Goal: Transaction & Acquisition: Purchase product/service

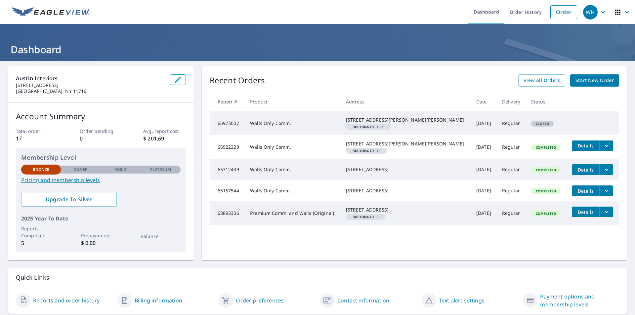
click at [610, 77] on link "Start New Order" at bounding box center [595, 80] width 49 height 12
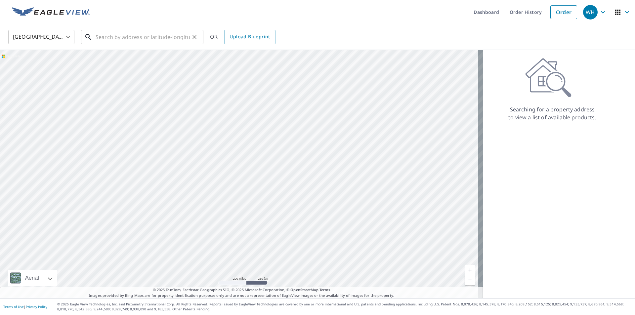
click at [119, 36] on input "text" at bounding box center [143, 37] width 94 height 19
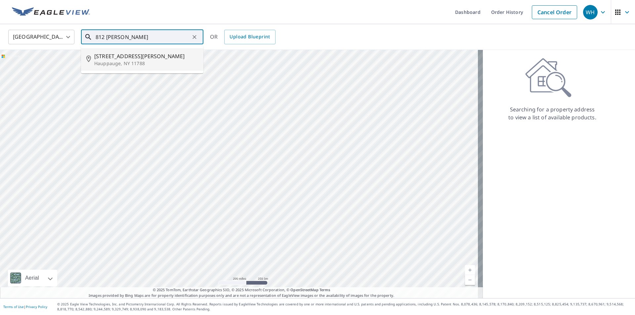
click at [120, 60] on span "[STREET_ADDRESS][PERSON_NAME]" at bounding box center [146, 56] width 104 height 8
type input "[STREET_ADDRESS][PERSON_NAME]"
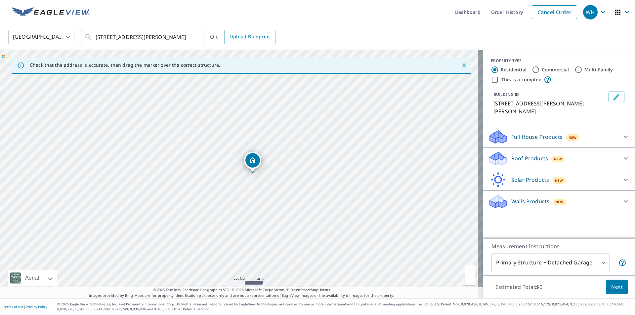
click at [509, 199] on div "Walls Products New" at bounding box center [554, 202] width 130 height 16
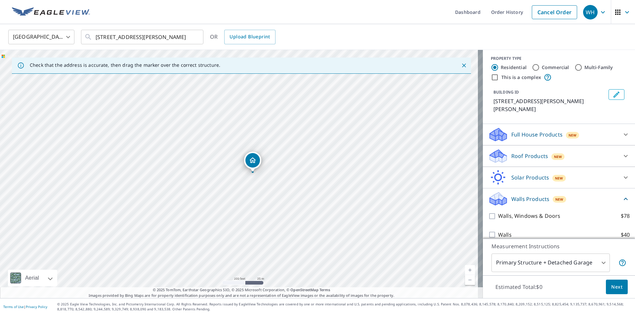
scroll to position [3, 0]
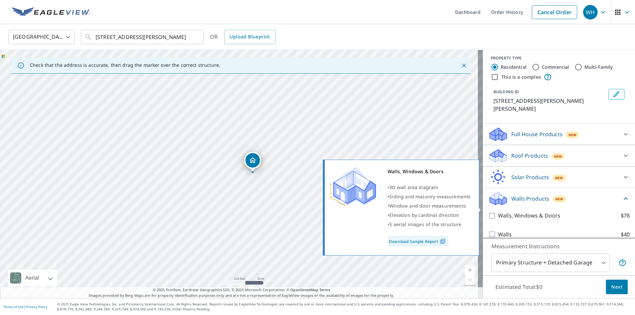
click at [489, 212] on input "Walls, Windows & Doors $78" at bounding box center [494, 216] width 10 height 8
checkbox input "true"
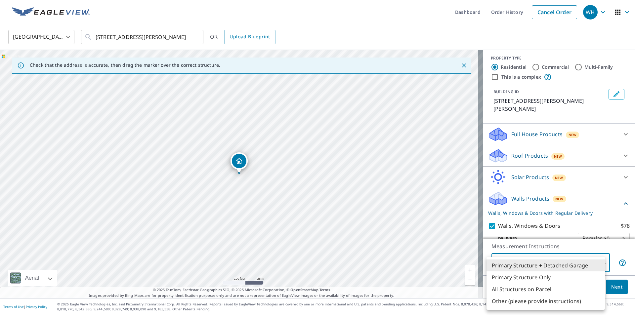
click at [536, 268] on body "WH WH Dashboard Order History Cancel Order WH [GEOGRAPHIC_DATA] [GEOGRAPHIC_DAT…" at bounding box center [317, 157] width 635 height 315
click at [540, 279] on li "Primary Structure Only" at bounding box center [546, 278] width 118 height 12
type input "2"
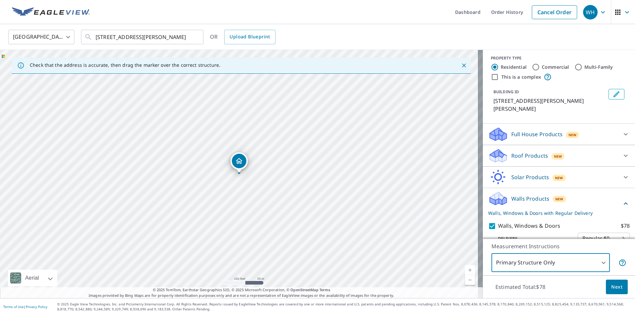
click at [619, 285] on button "Next" at bounding box center [617, 287] width 22 height 15
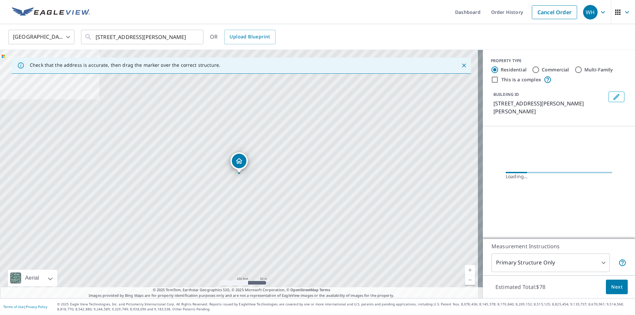
click at [532, 68] on input "Commercial" at bounding box center [536, 70] width 8 height 8
radio input "true"
type input "4"
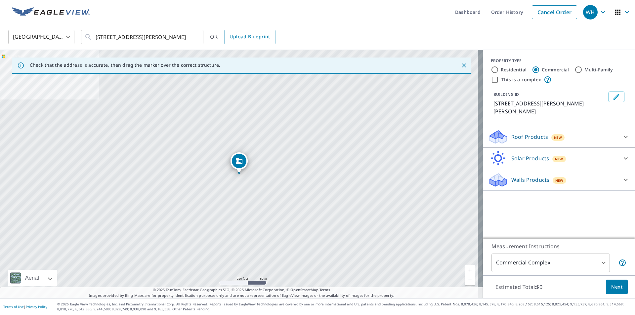
click at [531, 176] on p "Walls Products" at bounding box center [531, 180] width 38 height 8
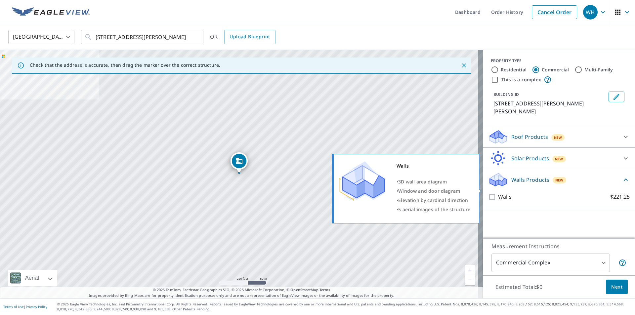
click at [502, 193] on p "Walls" at bounding box center [505, 197] width 14 height 8
click at [498, 193] on input "Walls $221.25" at bounding box center [494, 197] width 10 height 8
checkbox input "true"
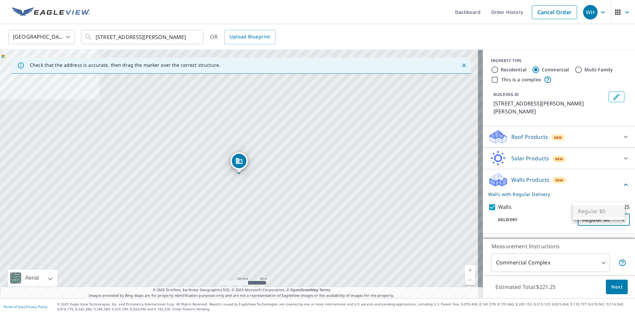
click at [579, 210] on body "WH WH Dashboard Order History Cancel Order WH [GEOGRAPHIC_DATA] [GEOGRAPHIC_DAT…" at bounding box center [317, 157] width 635 height 315
click at [555, 201] on div at bounding box center [317, 157] width 635 height 315
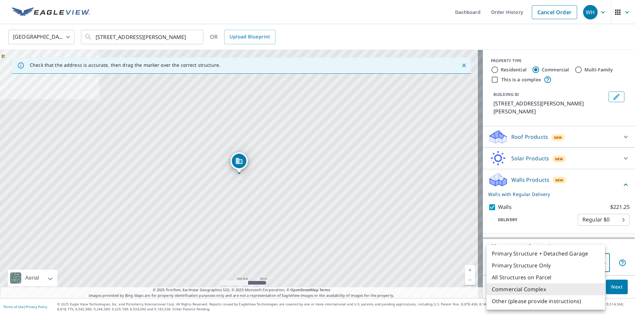
click at [570, 258] on body "WH WH Dashboard Order History Cancel Order WH [GEOGRAPHIC_DATA] [GEOGRAPHIC_DAT…" at bounding box center [317, 157] width 635 height 315
click at [550, 221] on div at bounding box center [317, 157] width 635 height 315
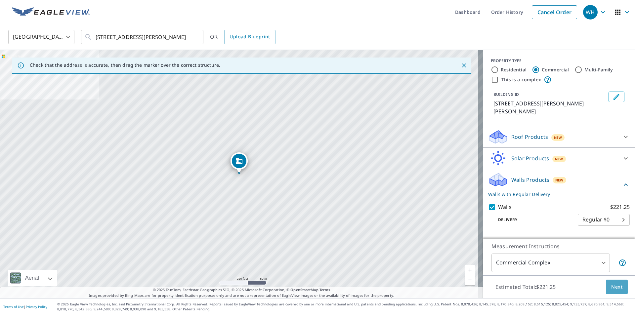
click at [612, 285] on span "Next" at bounding box center [617, 287] width 11 height 8
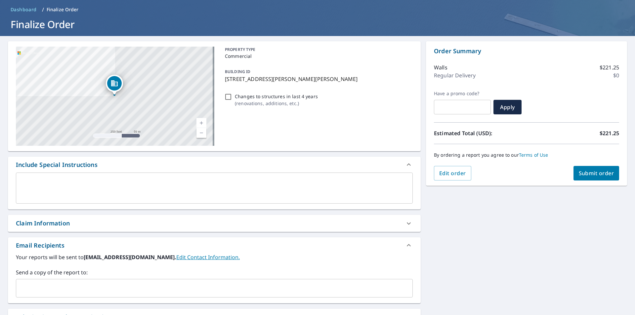
scroll to position [66, 0]
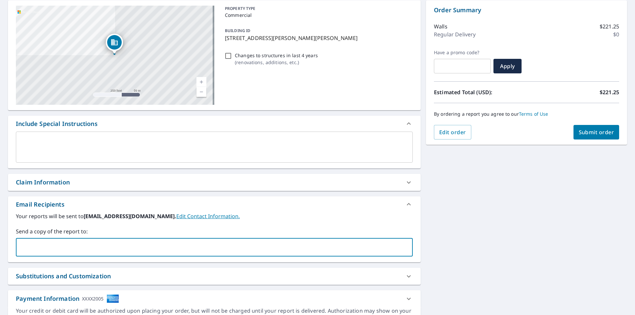
click at [75, 249] on input "text" at bounding box center [209, 247] width 381 height 13
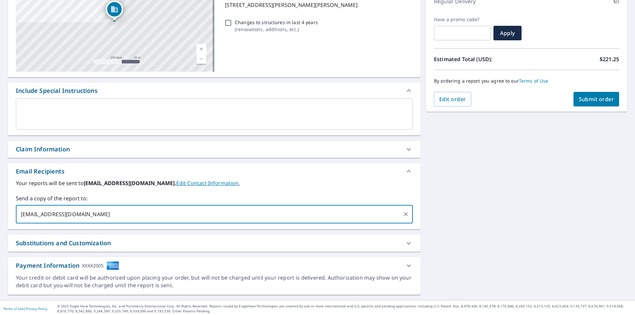
scroll to position [101, 0]
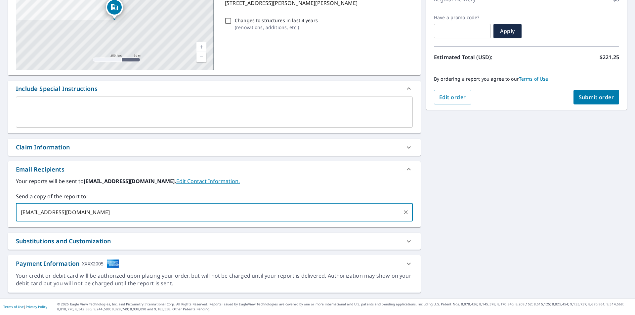
type input "[EMAIL_ADDRESS][DOMAIN_NAME]"
click at [274, 235] on div "Substitutions and Customization" at bounding box center [214, 241] width 413 height 17
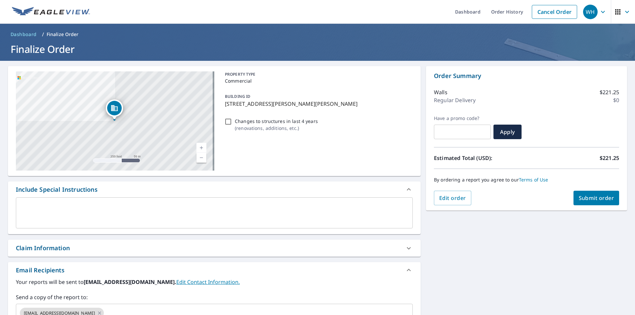
scroll to position [0, 0]
click at [590, 199] on span "Submit order" at bounding box center [596, 198] width 35 height 7
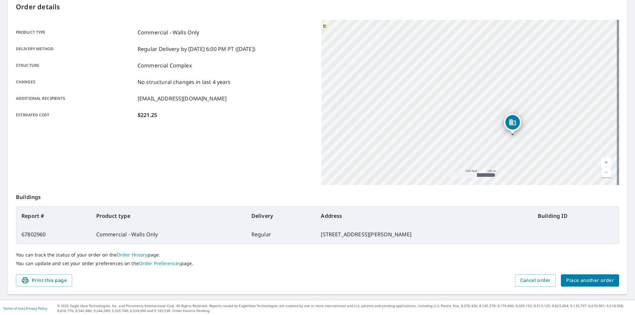
scroll to position [74, 0]
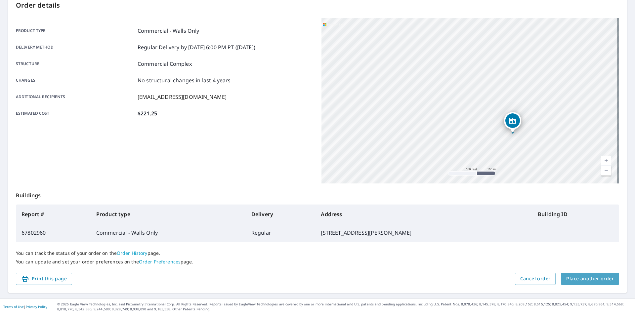
click at [600, 280] on span "Place another order" at bounding box center [591, 279] width 48 height 8
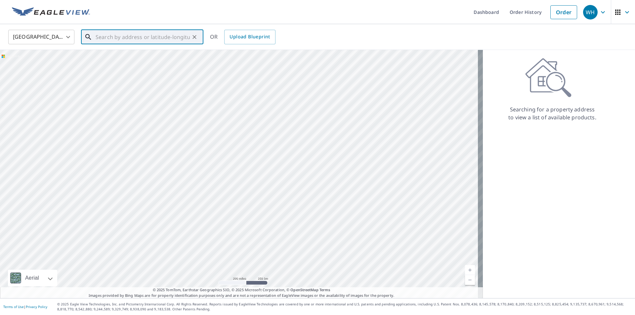
click at [99, 34] on input "text" at bounding box center [143, 37] width 94 height 19
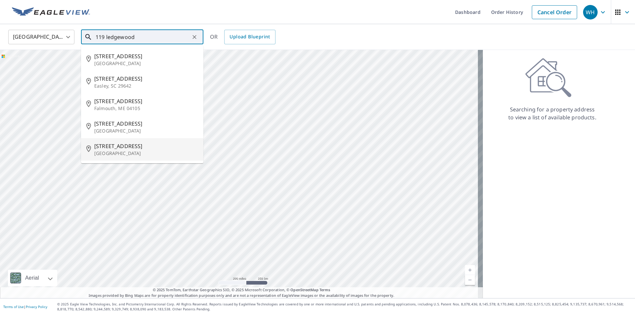
click at [161, 150] on p "[GEOGRAPHIC_DATA]" at bounding box center [146, 153] width 104 height 7
type input "[STREET_ADDRESS][PERSON_NAME]"
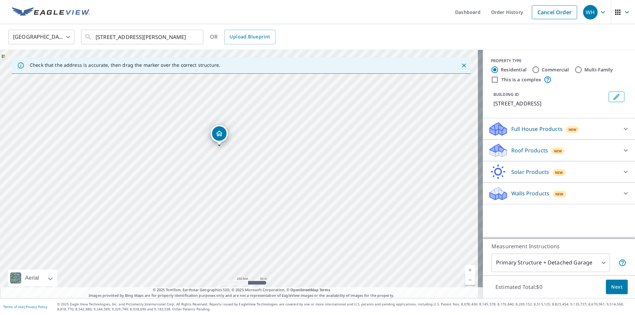
click at [542, 72] on label "Commercial" at bounding box center [555, 70] width 27 height 7
click at [539, 72] on input "Commercial" at bounding box center [536, 70] width 8 height 8
radio input "true"
type input "4"
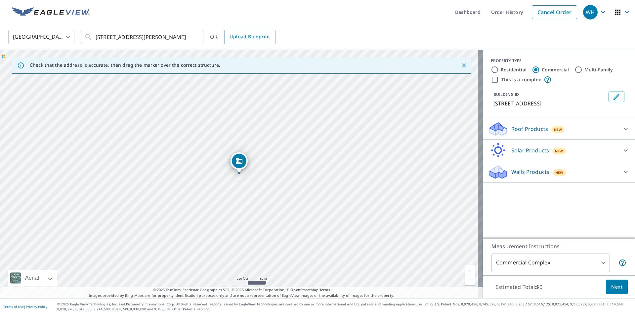
click at [539, 171] on p "Walls Products" at bounding box center [531, 172] width 38 height 8
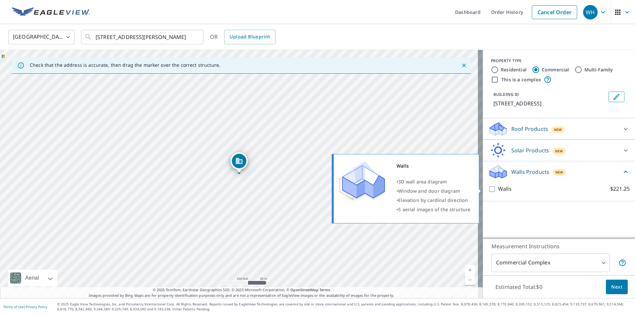
click at [522, 188] on label "Walls $221.25" at bounding box center [564, 189] width 132 height 8
click at [498, 188] on input "Walls $221.25" at bounding box center [494, 189] width 10 height 8
checkbox input "true"
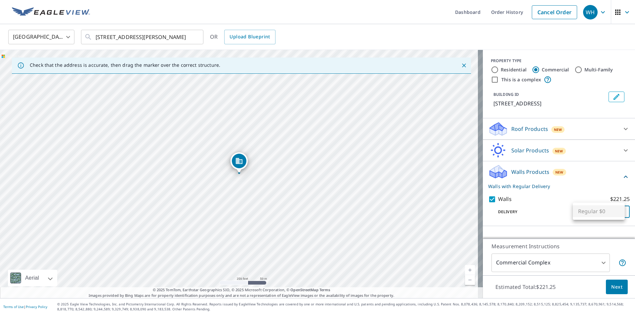
click at [599, 216] on body "WH WH Dashboard Order History Cancel Order WH [GEOGRAPHIC_DATA] [GEOGRAPHIC_DAT…" at bounding box center [317, 157] width 635 height 315
click at [554, 220] on div at bounding box center [317, 157] width 635 height 315
click at [614, 287] on span "Next" at bounding box center [617, 287] width 11 height 8
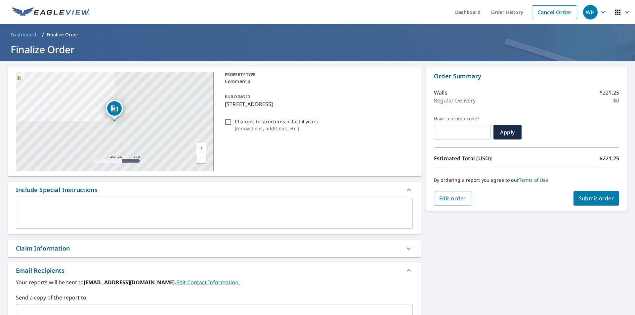
scroll to position [33, 0]
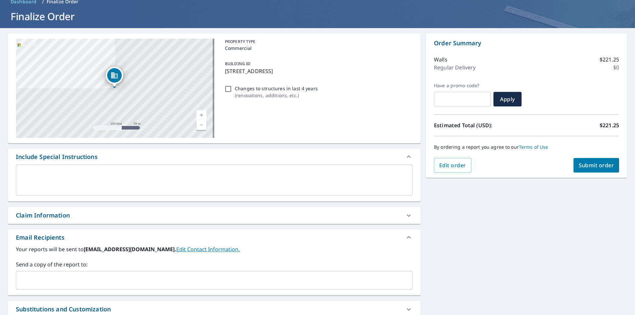
click at [79, 289] on div "​" at bounding box center [214, 280] width 397 height 19
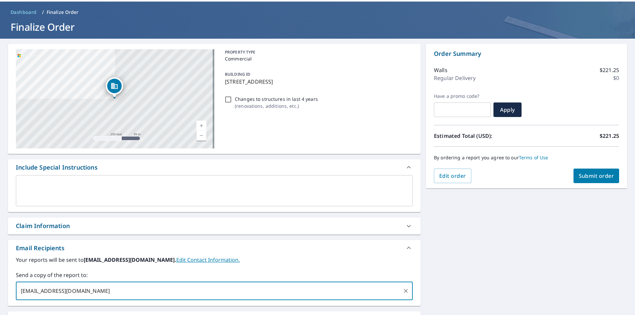
scroll to position [2, 0]
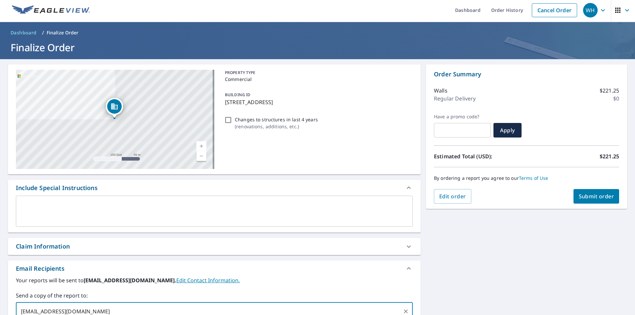
type input "[EMAIL_ADDRESS][DOMAIN_NAME]"
click at [584, 194] on span "Submit order" at bounding box center [596, 196] width 35 height 7
